Goal: Task Accomplishment & Management: Manage account settings

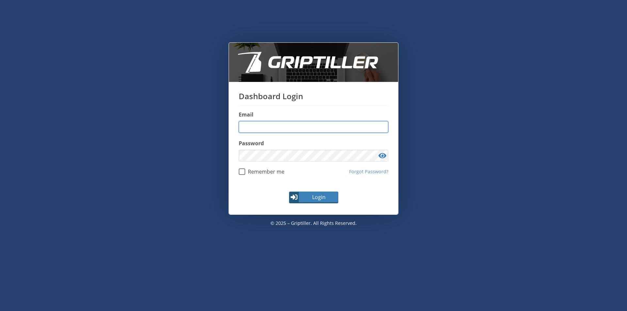
type input "**********"
click at [306, 23] on div "**********" at bounding box center [313, 149] width 627 height 299
click at [308, 195] on span "Login" at bounding box center [319, 197] width 38 height 8
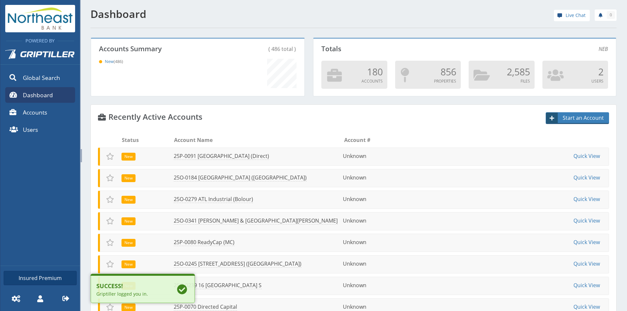
scroll to position [57, 211]
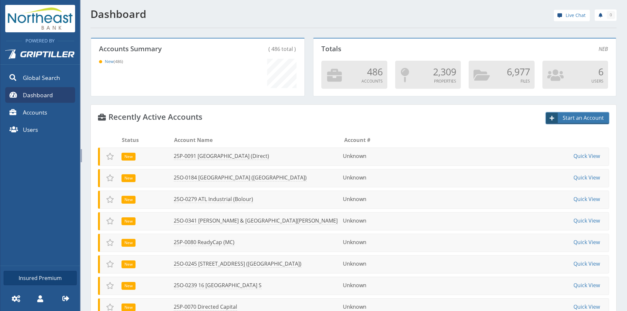
click at [587, 119] on span "Start an Account" at bounding box center [584, 118] width 50 height 8
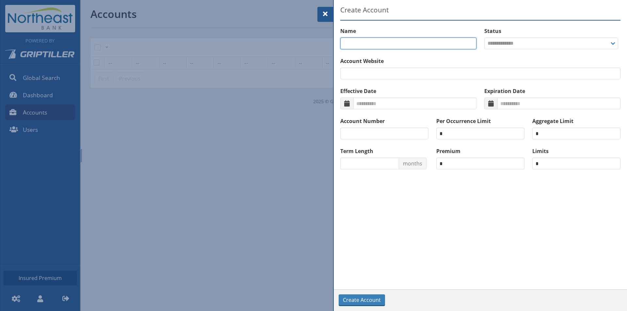
click at [356, 42] on input "text" at bounding box center [408, 44] width 136 height 12
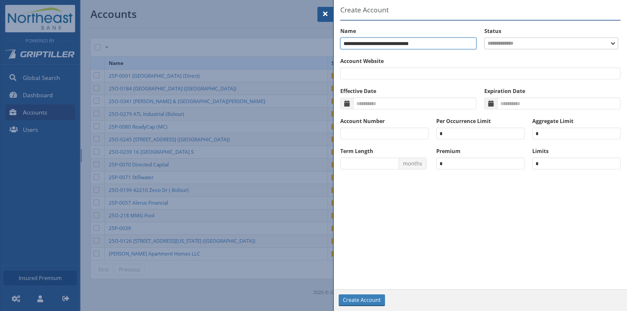
type input "**********"
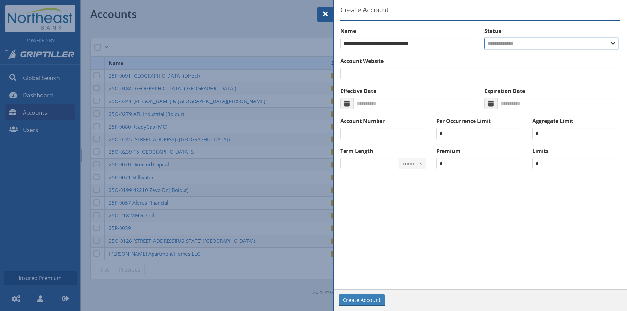
click at [567, 38] on select "**********" at bounding box center [551, 44] width 134 height 12
select select "***"
click at [484, 38] on select "**********" at bounding box center [551, 44] width 134 height 12
click at [360, 305] on button "Create Account" at bounding box center [362, 301] width 46 height 12
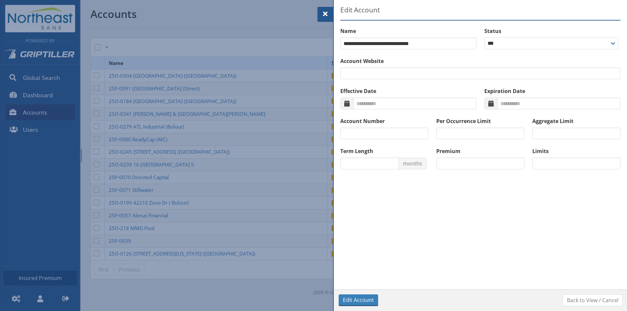
drag, startPoint x: 377, startPoint y: 263, endPoint x: 380, endPoint y: 248, distance: 16.0
click at [377, 263] on div "**********" at bounding box center [480, 157] width 293 height 264
click at [325, 15] on span at bounding box center [325, 14] width 8 height 8
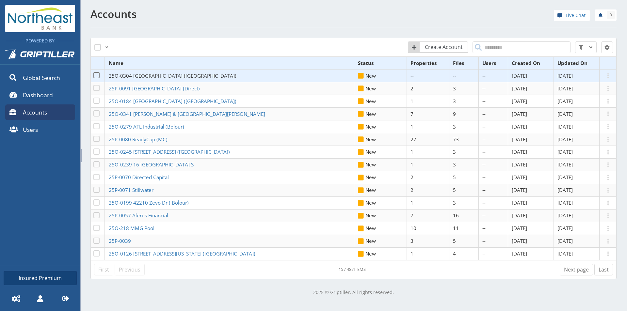
click at [140, 76] on span "25O-0304 [GEOGRAPHIC_DATA] ([GEOGRAPHIC_DATA])" at bounding box center [173, 76] width 128 height 7
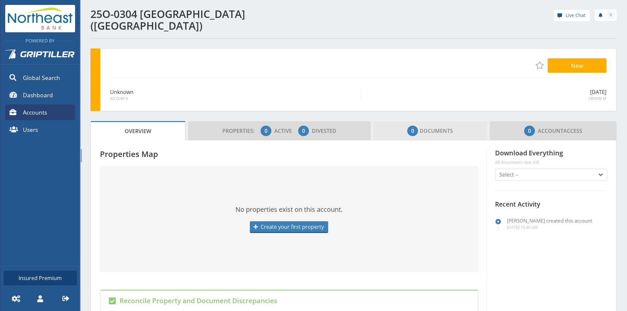
click at [461, 121] on link "0 Documents" at bounding box center [430, 130] width 114 height 19
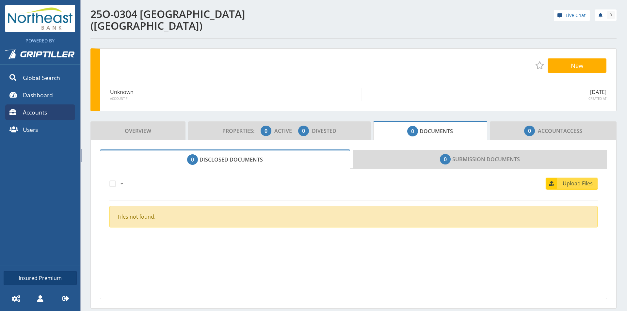
click at [569, 180] on span "Upload Files" at bounding box center [578, 184] width 40 height 8
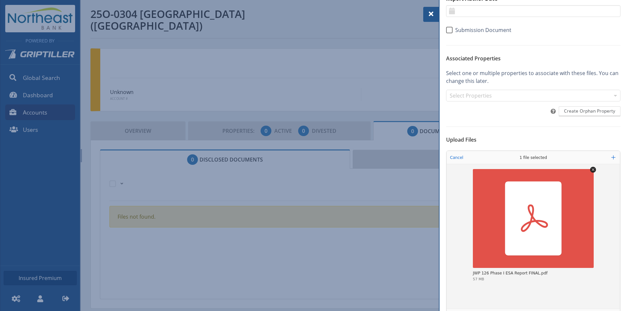
scroll to position [77, 0]
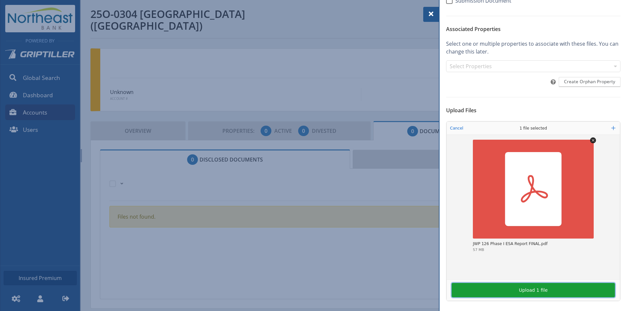
click at [552, 291] on button "Upload 1 file" at bounding box center [533, 290] width 163 height 14
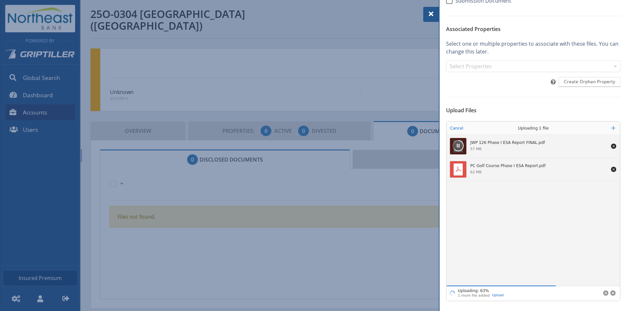
click at [377, 71] on div at bounding box center [313, 155] width 627 height 311
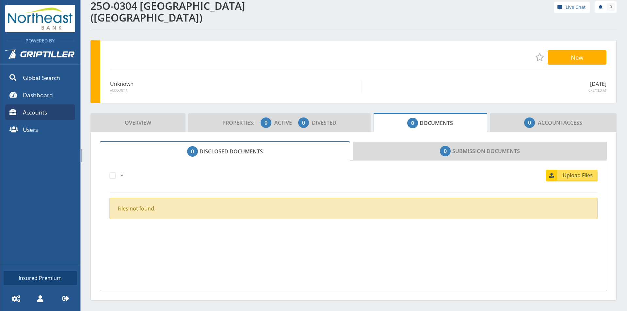
scroll to position [12, 0]
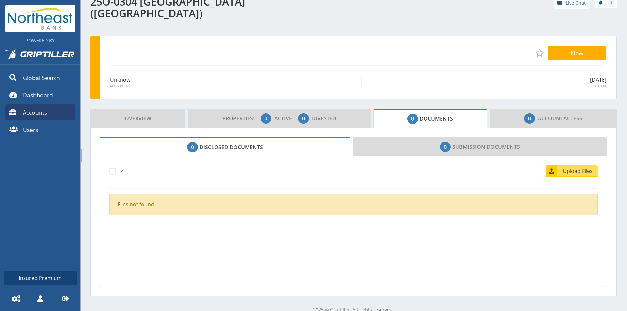
click at [296, 252] on section "All Just this page None Upload Files Files not found. All Just this page None U…" at bounding box center [353, 221] width 507 height 131
click at [571, 167] on span "Upload Files" at bounding box center [578, 171] width 40 height 8
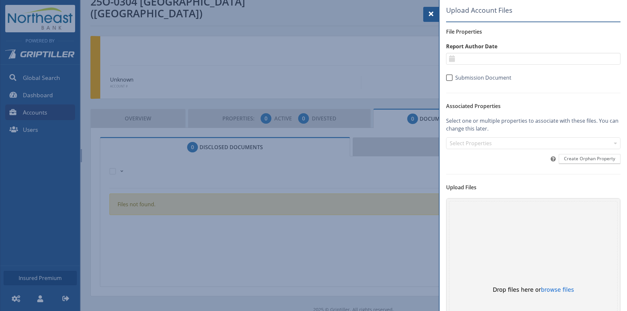
scroll to position [77, 0]
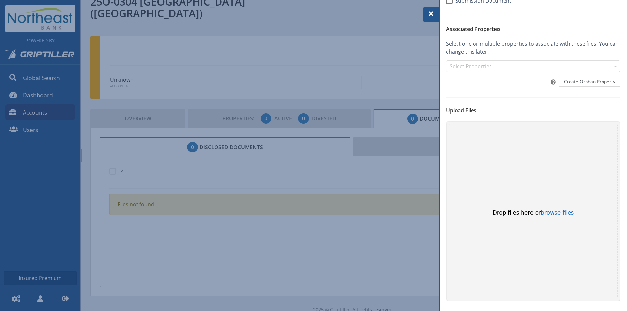
click at [426, 12] on div at bounding box center [431, 14] width 16 height 15
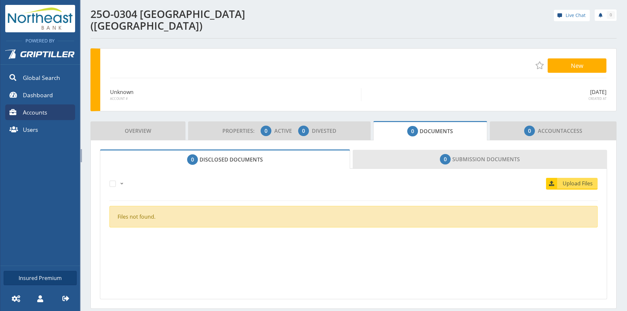
click at [436, 156] on link "0 Submission Documents" at bounding box center [480, 159] width 254 height 19
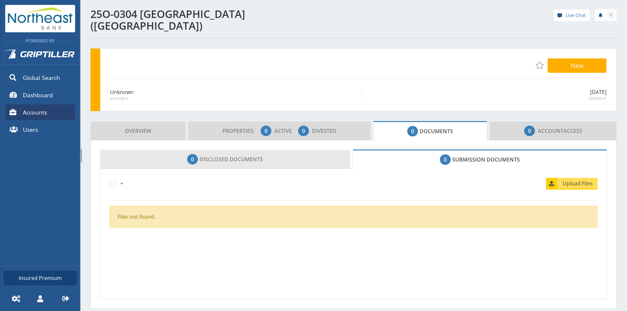
click at [215, 154] on link "0 Disclosed Documents" at bounding box center [225, 159] width 250 height 19
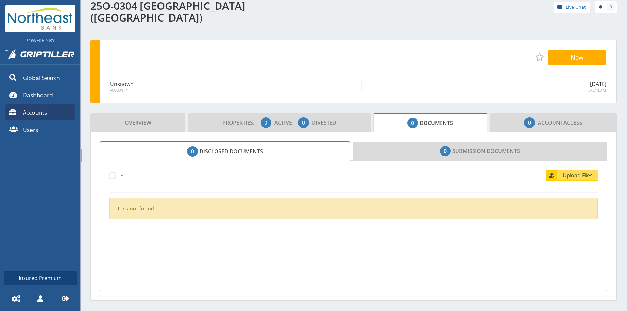
scroll to position [12, 0]
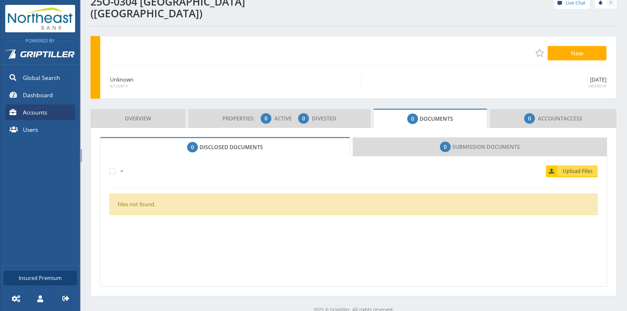
click at [573, 167] on span "Upload Files" at bounding box center [578, 171] width 40 height 8
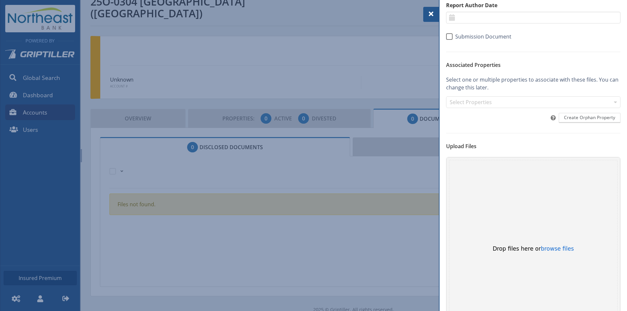
scroll to position [77, 0]
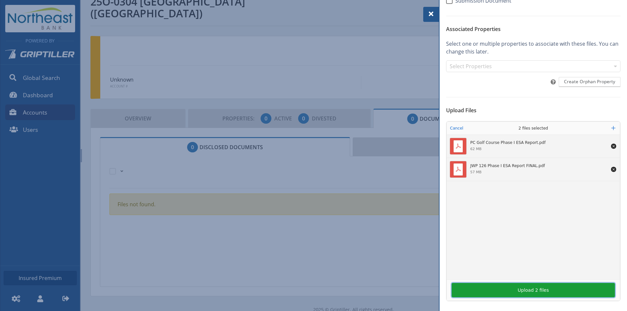
click at [541, 289] on button "Upload 2 files" at bounding box center [533, 290] width 163 height 14
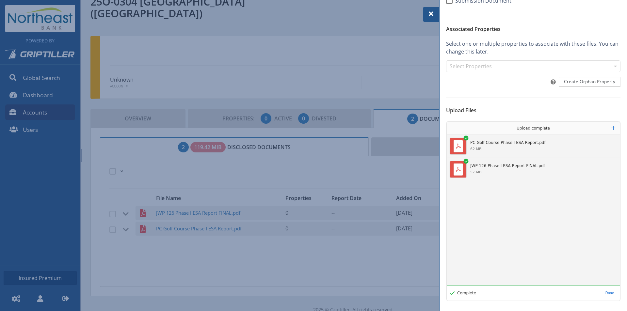
click at [433, 12] on span at bounding box center [431, 14] width 8 height 8
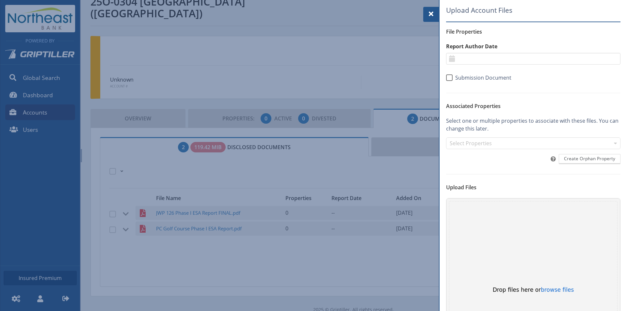
click at [435, 15] on div at bounding box center [431, 14] width 16 height 15
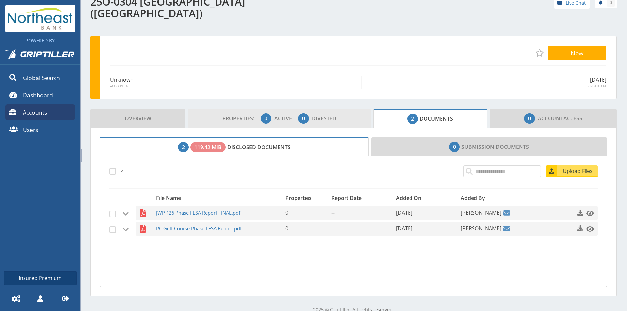
click at [302, 115] on span "0" at bounding box center [303, 119] width 3 height 8
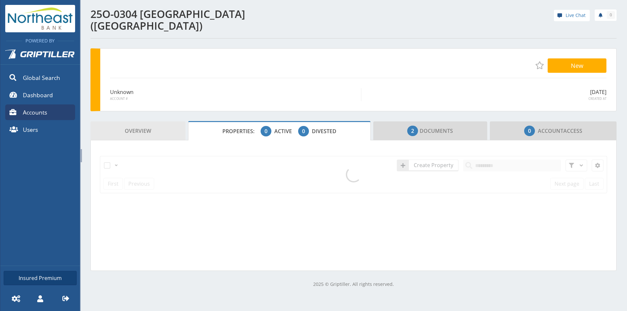
click at [152, 121] on link "Overview" at bounding box center [137, 130] width 95 height 19
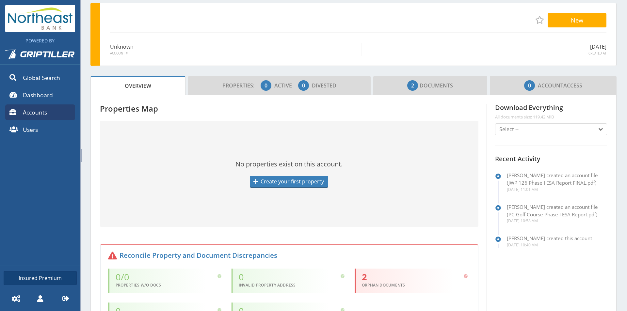
scroll to position [5, 0]
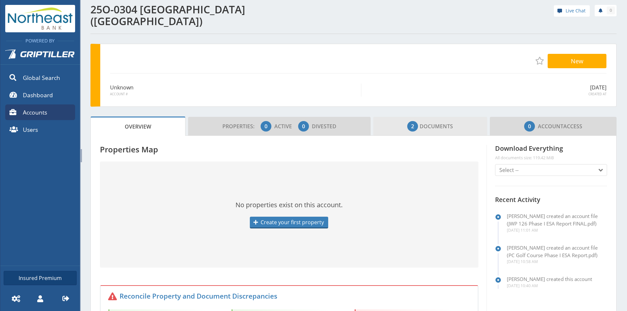
click at [472, 117] on link "2 Documents" at bounding box center [430, 126] width 114 height 19
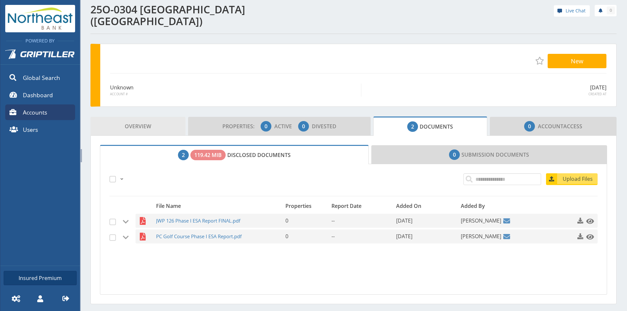
click at [136, 120] on span "Overview" at bounding box center [138, 126] width 26 height 13
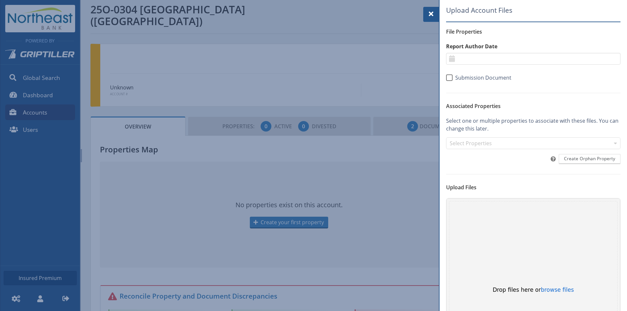
click at [437, 13] on div at bounding box center [431, 14] width 16 height 15
click at [434, 16] on span at bounding box center [431, 14] width 8 height 8
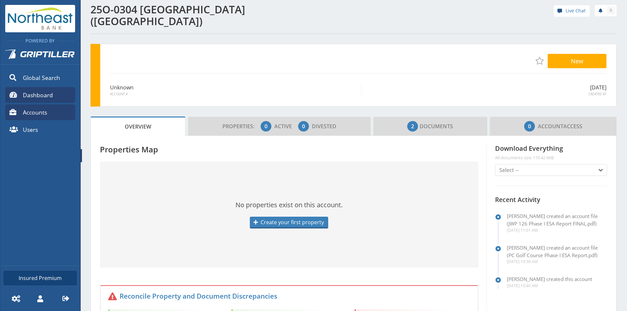
click at [37, 96] on span "Dashboard" at bounding box center [38, 95] width 30 height 8
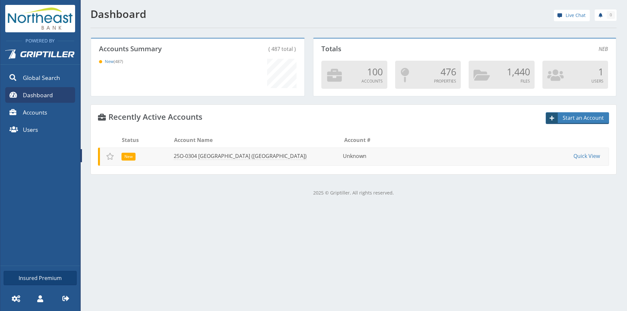
scroll to position [57, 211]
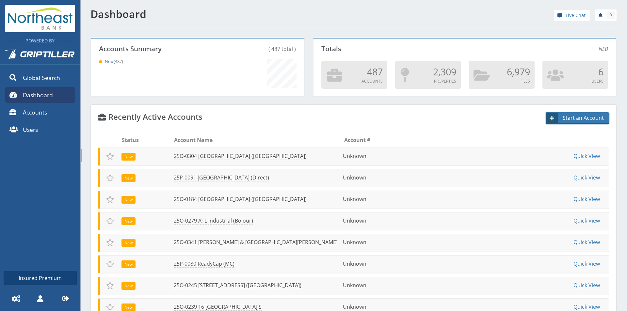
click at [570, 120] on span "Start an Account" at bounding box center [584, 118] width 50 height 8
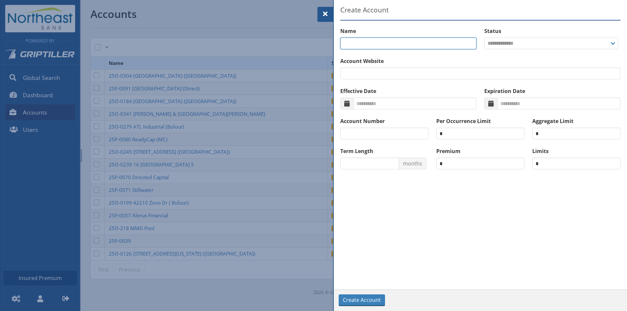
click at [370, 42] on input "text" at bounding box center [408, 44] width 136 height 12
type input "**********"
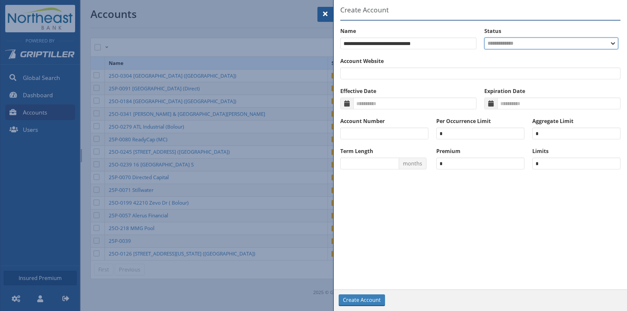
click at [541, 48] on select "**********" at bounding box center [551, 44] width 134 height 12
select select "***"
click at [484, 38] on select "**********" at bounding box center [551, 44] width 134 height 12
click at [367, 300] on span "Create Account" at bounding box center [362, 300] width 38 height 8
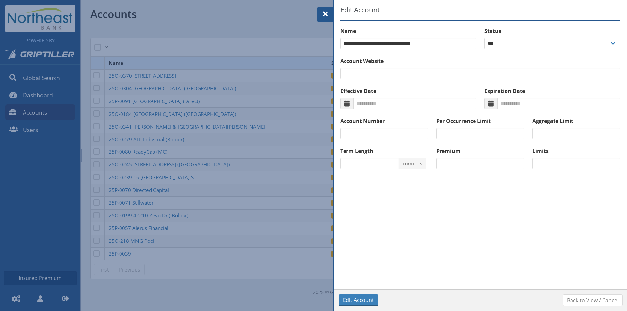
click at [328, 13] on span at bounding box center [325, 14] width 8 height 8
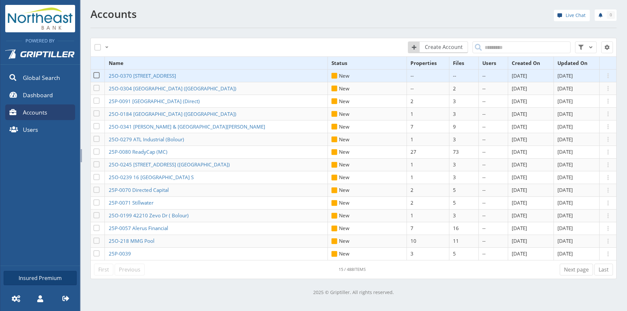
click at [242, 76] on td "25O-0370 191 Chrystie St (Hanover)" at bounding box center [216, 75] width 223 height 13
click at [230, 72] on td "25O-0370 191 Chrystie St (Hanover)" at bounding box center [216, 75] width 223 height 13
click at [117, 72] on td "25O-0370 191 Chrystie St (Hanover)" at bounding box center [216, 75] width 223 height 13
click at [119, 77] on span "25O-0370 191 Chrystie St (Hanover)" at bounding box center [142, 76] width 67 height 7
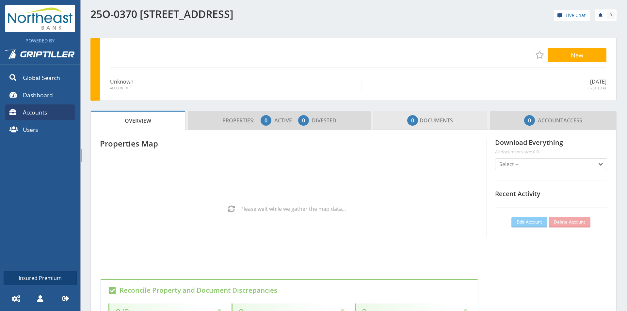
click at [431, 122] on span "0 Documents" at bounding box center [430, 120] width 46 height 13
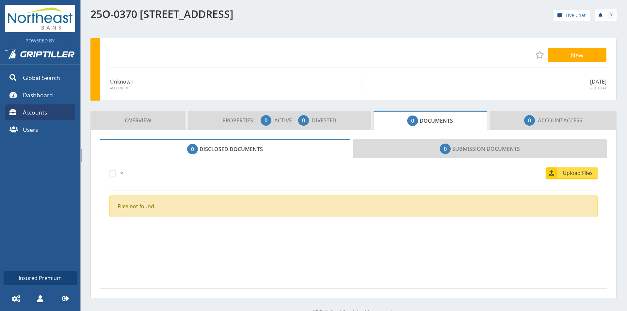
click at [577, 176] on span "Upload Files" at bounding box center [578, 173] width 40 height 8
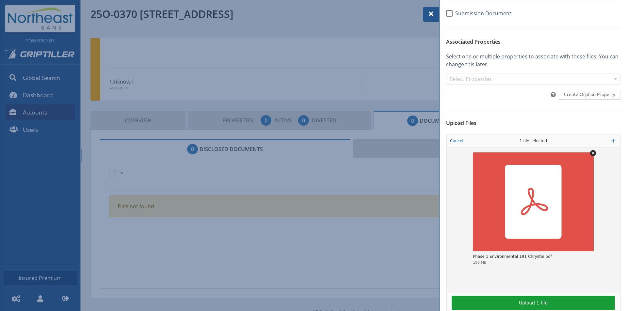
scroll to position [77, 0]
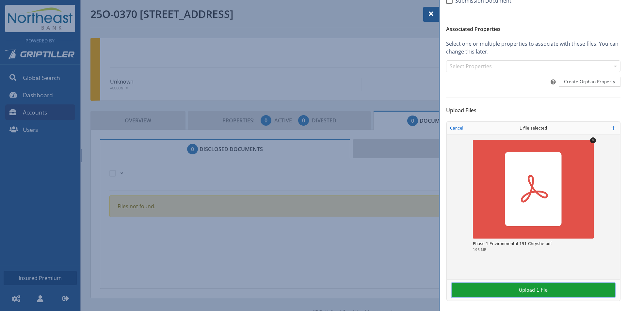
click at [469, 294] on button "Upload 1 file" at bounding box center [533, 290] width 163 height 14
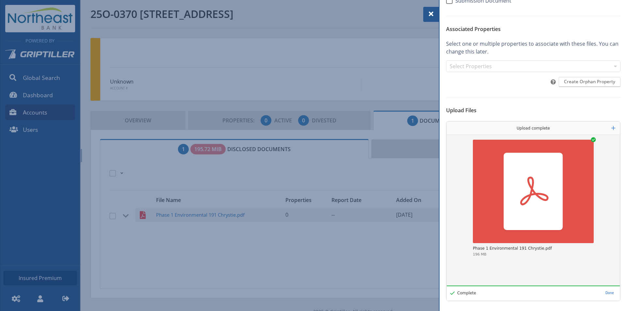
drag, startPoint x: 429, startPoint y: 14, endPoint x: 414, endPoint y: 6, distance: 16.8
click at [429, 14] on span at bounding box center [431, 14] width 8 height 8
